Goal: Information Seeking & Learning: Stay updated

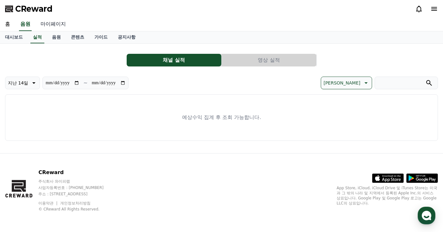
click at [63, 24] on link "마이페이지" at bounding box center [52, 24] width 35 height 13
select select "**********"
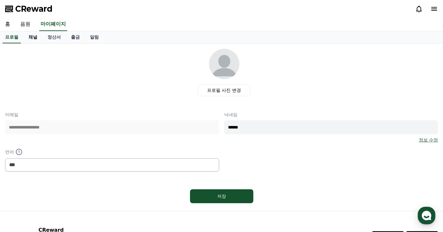
click at [40, 36] on link "채널" at bounding box center [32, 37] width 19 height 12
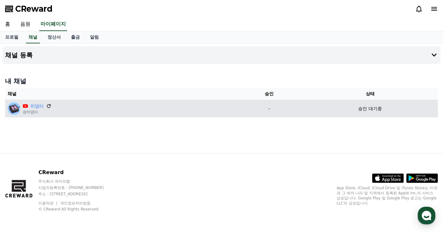
click at [48, 106] on icon at bounding box center [49, 106] width 6 height 6
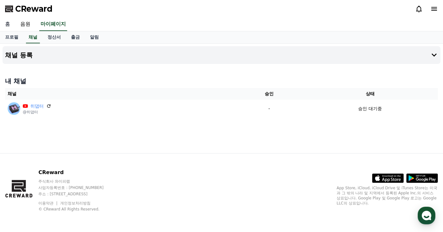
click at [13, 26] on link "홈" at bounding box center [7, 24] width 15 height 13
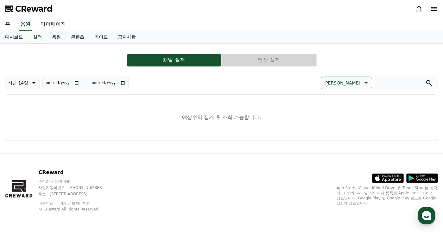
click at [64, 23] on link "마이페이지" at bounding box center [52, 24] width 35 height 13
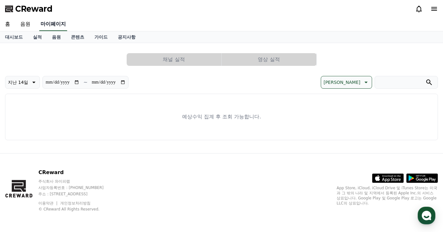
select select "**********"
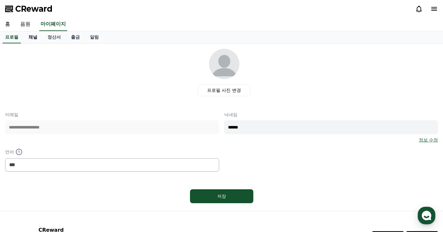
click at [38, 38] on link "채널" at bounding box center [32, 37] width 19 height 12
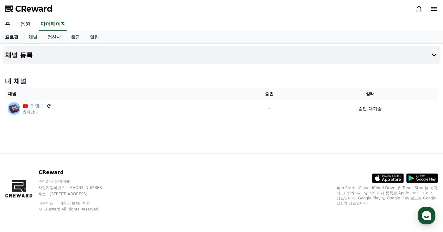
click at [15, 35] on link "프로필" at bounding box center [11, 37] width 23 height 12
select select "**********"
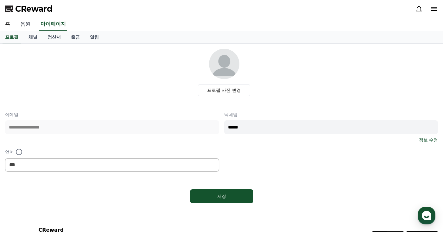
click at [30, 23] on link "음원" at bounding box center [25, 24] width 20 height 13
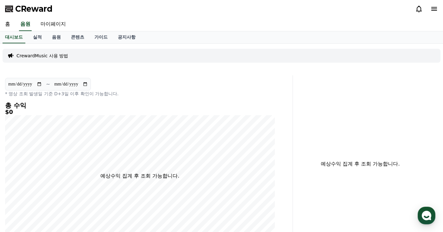
click at [37, 11] on span "CReward" at bounding box center [33, 9] width 37 height 10
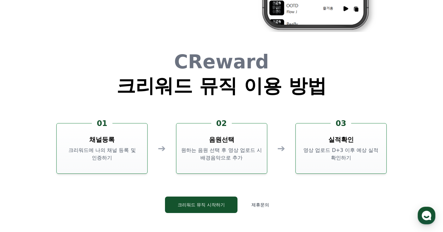
scroll to position [1715, 0]
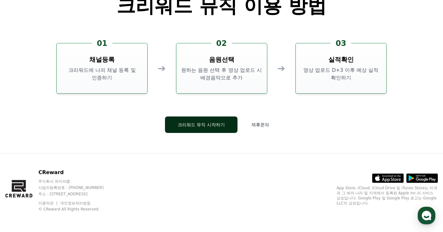
click at [221, 126] on button "크리워드 뮤직 시작하기" at bounding box center [201, 124] width 72 height 16
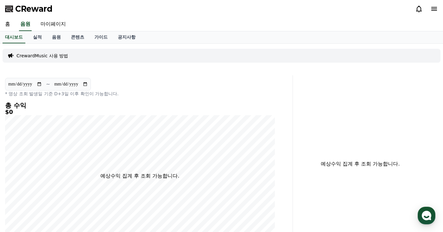
click at [417, 8] on icon at bounding box center [419, 9] width 6 height 7
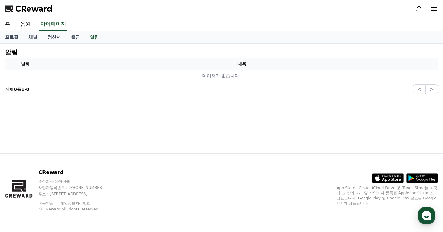
click at [434, 11] on icon at bounding box center [434, 9] width 6 height 4
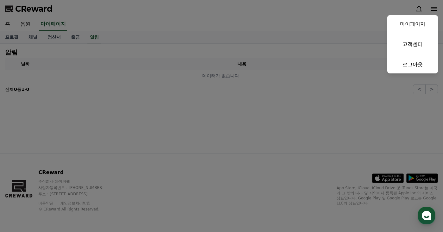
click at [419, 9] on button "close" at bounding box center [221, 116] width 443 height 232
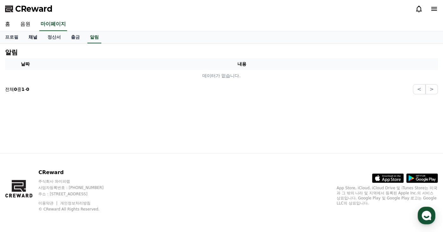
click at [33, 36] on link "채널" at bounding box center [32, 37] width 19 height 12
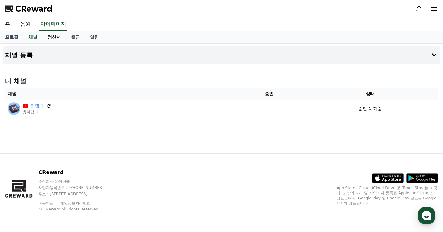
click at [52, 38] on link "정산서" at bounding box center [53, 37] width 23 height 12
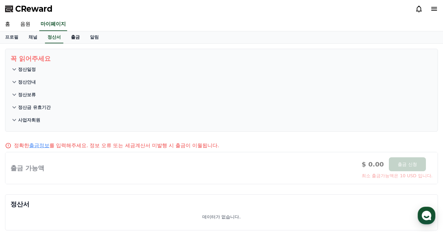
click at [78, 36] on link "출금" at bounding box center [75, 37] width 19 height 12
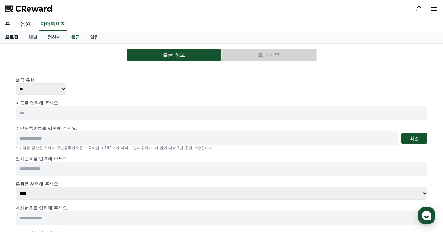
click at [15, 36] on link "프로필" at bounding box center [11, 37] width 23 height 12
select select "**********"
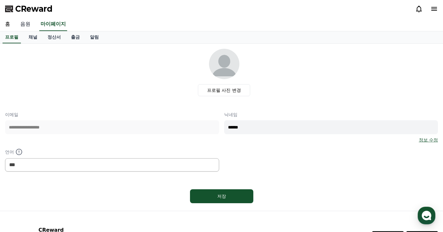
click at [23, 23] on link "음원" at bounding box center [25, 24] width 20 height 13
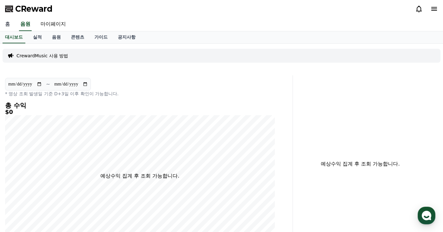
click at [14, 23] on link "홈" at bounding box center [7, 24] width 15 height 13
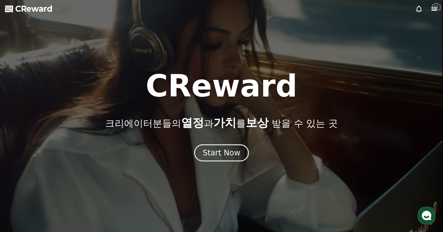
click at [16, 10] on span "CReward" at bounding box center [33, 9] width 37 height 10
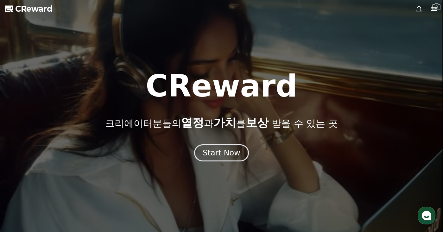
click at [436, 11] on icon at bounding box center [434, 9] width 8 height 8
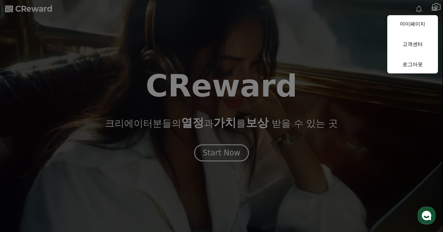
click at [423, 10] on button "close" at bounding box center [221, 116] width 443 height 232
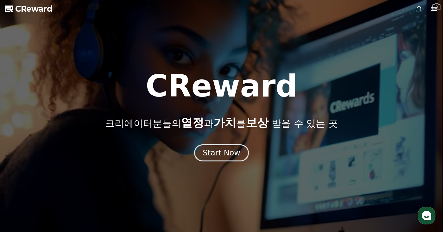
click at [418, 10] on icon at bounding box center [419, 9] width 8 height 8
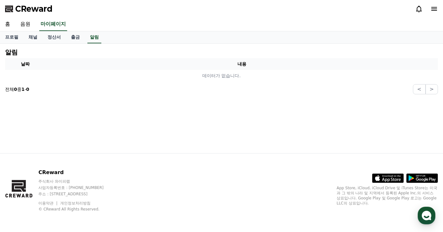
click at [433, 10] on icon at bounding box center [434, 9] width 6 height 4
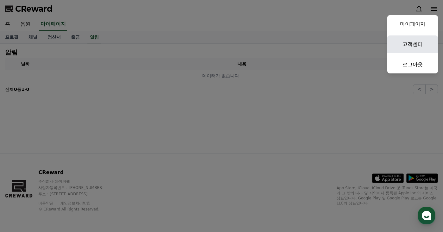
click at [415, 40] on link "고객센터" at bounding box center [412, 44] width 51 height 18
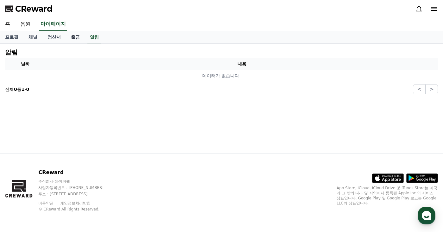
click at [67, 37] on link "출금" at bounding box center [75, 37] width 19 height 12
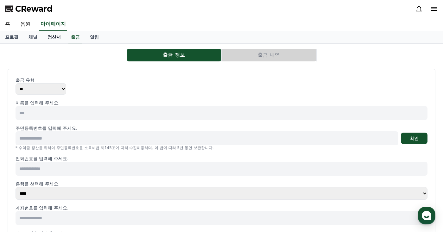
click at [52, 36] on link "정산서" at bounding box center [53, 37] width 23 height 12
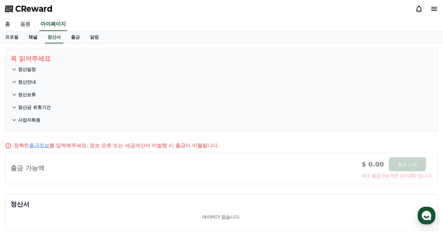
click at [34, 37] on link "채널" at bounding box center [32, 37] width 19 height 12
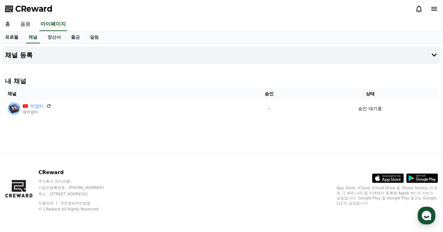
click at [11, 37] on link "프로필" at bounding box center [11, 37] width 23 height 12
select select "**********"
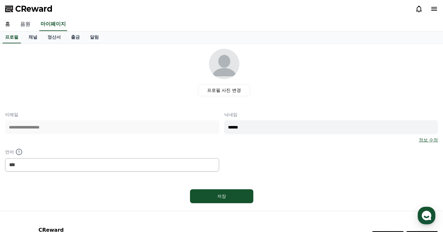
click at [28, 22] on link "음원" at bounding box center [25, 24] width 20 height 13
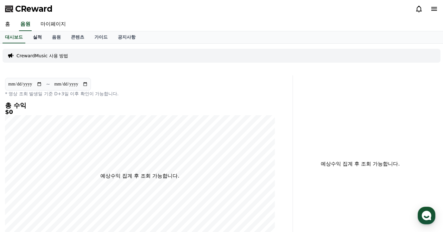
click at [35, 36] on link "실적" at bounding box center [37, 37] width 19 height 12
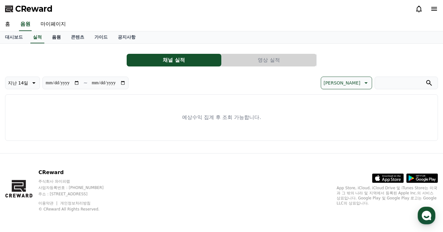
click at [61, 39] on link "음원" at bounding box center [56, 37] width 19 height 12
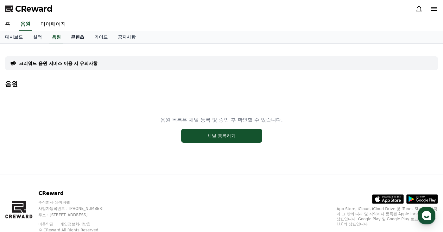
click at [78, 40] on link "콘텐츠" at bounding box center [77, 37] width 23 height 12
click at [107, 35] on link "가이드" at bounding box center [100, 37] width 23 height 12
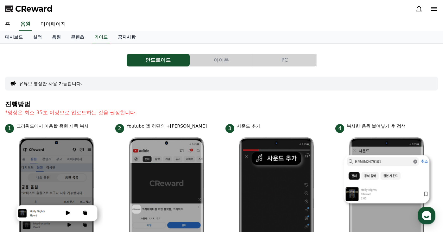
click at [121, 36] on link "공지사항" at bounding box center [127, 37] width 28 height 12
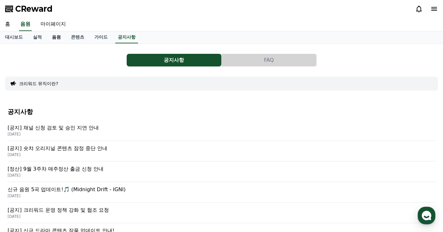
click at [51, 32] on link "음원" at bounding box center [56, 37] width 19 height 12
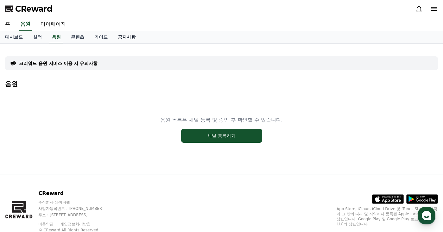
click at [123, 36] on link "공지사항" at bounding box center [127, 37] width 28 height 12
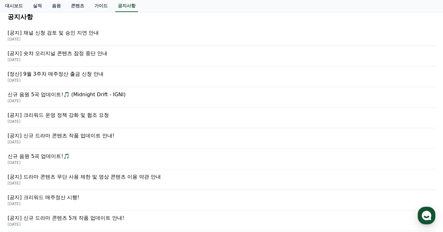
scroll to position [63, 0]
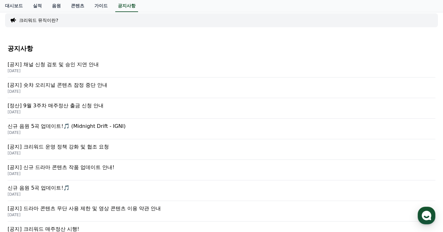
click at [98, 110] on p "[DATE]" at bounding box center [222, 112] width 428 height 5
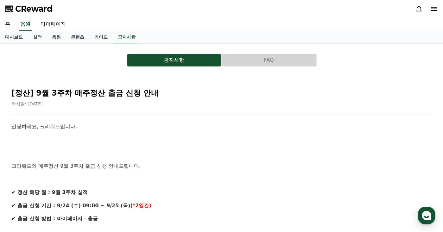
scroll to position [63, 0]
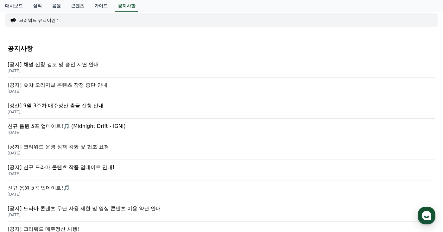
click at [134, 149] on p "[공지] 크리워드 운영 정책 강화 및 협조 요청" at bounding box center [222, 147] width 428 height 8
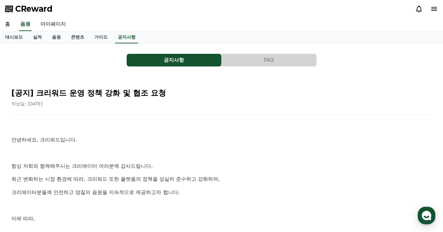
click at [203, 141] on p "안녕하세요, 크리워드입니다." at bounding box center [221, 140] width 420 height 8
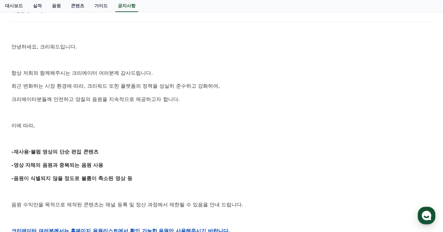
scroll to position [95, 0]
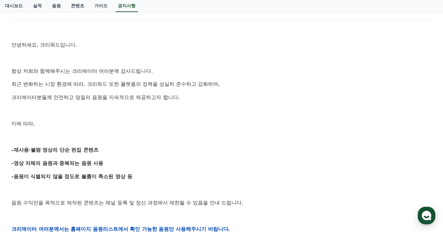
click at [259, 135] on p at bounding box center [221, 137] width 420 height 8
click at [225, 128] on div "안녕하세요, 크리워드입니다. 항상 저희와 함께해주시는 크리에이터 여러분께 감사드립니다. 최근 변화하는 시장 환경에 따라, 크리워드 또한 플랫폼…" at bounding box center [221, 229] width 420 height 403
click at [240, 137] on p at bounding box center [221, 137] width 420 height 8
click at [241, 137] on p at bounding box center [221, 137] width 420 height 8
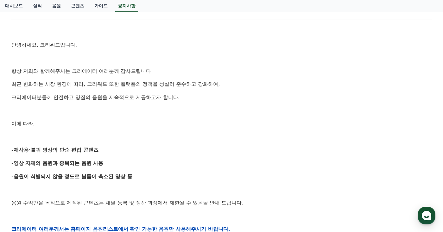
click at [241, 137] on p at bounding box center [221, 137] width 420 height 8
click at [244, 120] on p "이에 따라," at bounding box center [221, 124] width 420 height 8
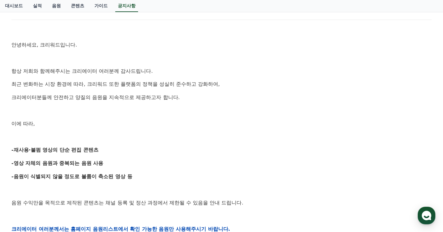
click at [244, 120] on p "이에 따라," at bounding box center [221, 124] width 420 height 8
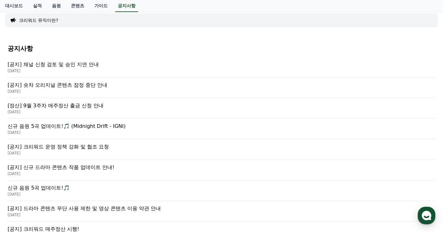
click at [118, 68] on p "[공지] 채널 신청 검토 및 승인 지연 안내" at bounding box center [222, 65] width 428 height 8
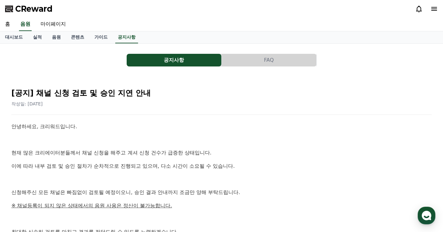
click at [433, 10] on icon at bounding box center [434, 9] width 6 height 4
